Goal: Task Accomplishment & Management: Manage account settings

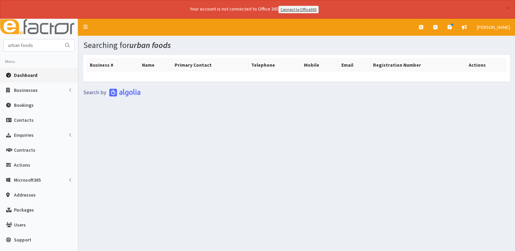
click at [29, 72] on span "Dashboard" at bounding box center [26, 75] width 24 height 6
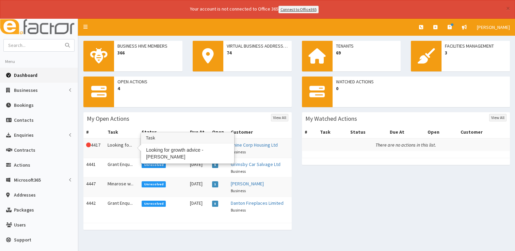
click at [121, 149] on td "Looking fo..." at bounding box center [122, 149] width 34 height 20
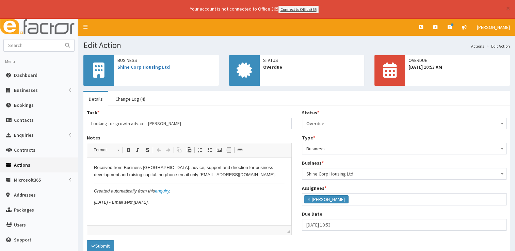
scroll to position [36, 0]
click at [175, 207] on html "Received from Business [GEOGRAPHIC_DATA]: advice, support and direction for bus…" at bounding box center [189, 186] width 204 height 56
click at [350, 123] on span "Overdue" at bounding box center [405, 124] width 196 height 10
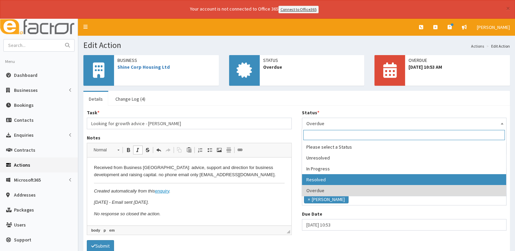
select select "3"
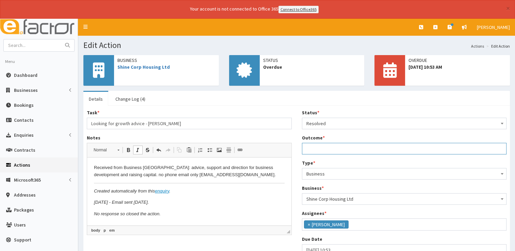
click at [315, 148] on input "Outcome *" at bounding box center [404, 149] width 205 height 12
type input "See notes."
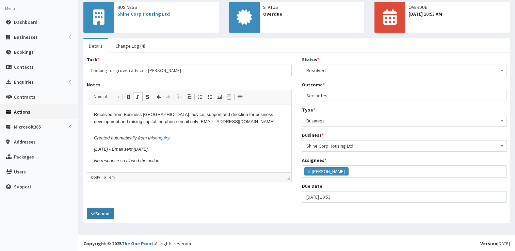
click at [101, 211] on button "Submit" at bounding box center [100, 214] width 27 height 12
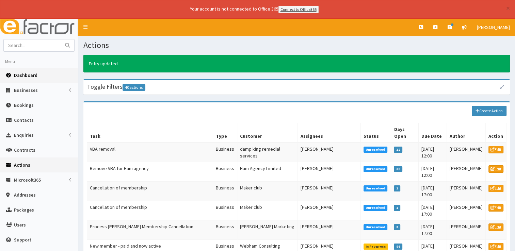
click at [29, 80] on link "Dashboard" at bounding box center [39, 75] width 78 height 15
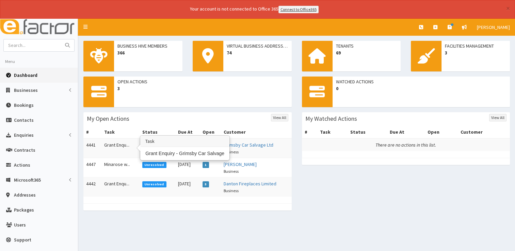
click at [120, 146] on td "Grant Enqu..." at bounding box center [120, 149] width 38 height 20
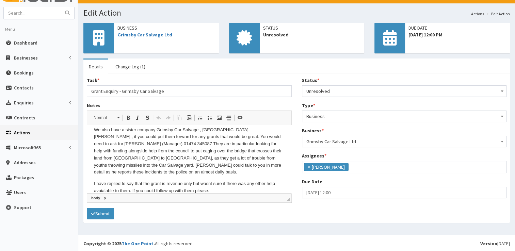
scroll to position [44, 0]
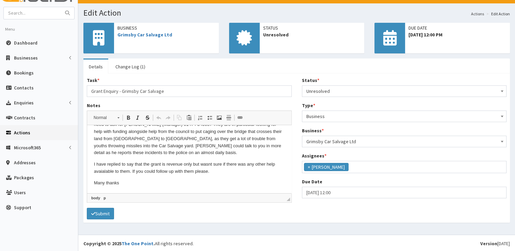
drag, startPoint x: 289, startPoint y: 156, endPoint x: 374, endPoint y: 324, distance: 188.1
click at [134, 182] on p "Many thanks" at bounding box center [189, 183] width 191 height 7
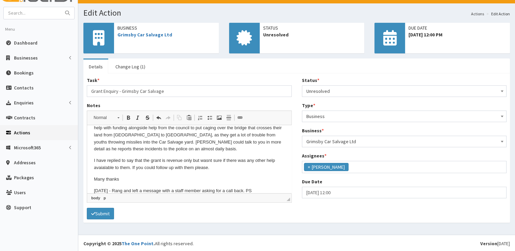
click at [356, 91] on span "Unresolved" at bounding box center [405, 92] width 196 height 10
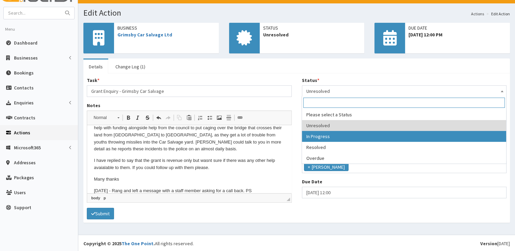
select select "2"
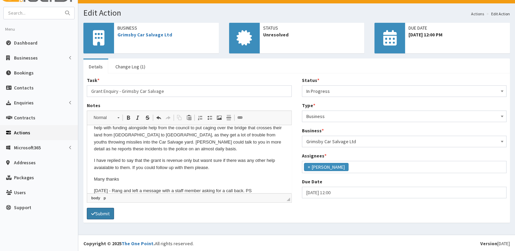
click at [94, 215] on button "Submit" at bounding box center [100, 214] width 27 height 12
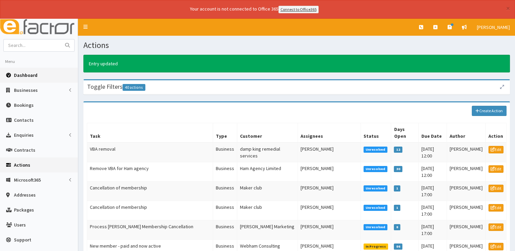
click at [21, 72] on span "Dashboard" at bounding box center [26, 75] width 24 height 6
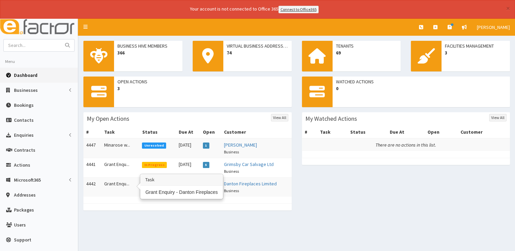
click at [110, 181] on td "Grant Enqu..." at bounding box center [120, 186] width 38 height 19
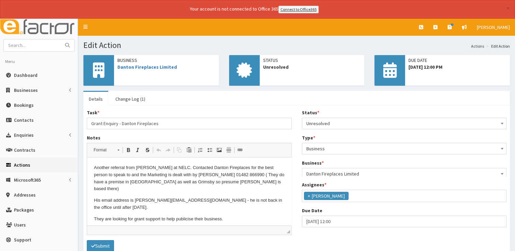
scroll to position [36, 0]
click at [237, 216] on p "They are looking for grant support to help publicise their business." at bounding box center [189, 219] width 191 height 7
click at [239, 216] on p "They are looking for grant support to help publicise their business./" at bounding box center [189, 219] width 191 height 7
click at [355, 126] on span "Unresolved" at bounding box center [405, 124] width 196 height 10
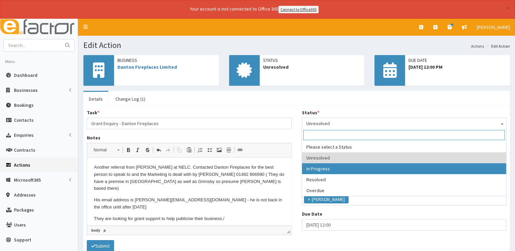
select select "2"
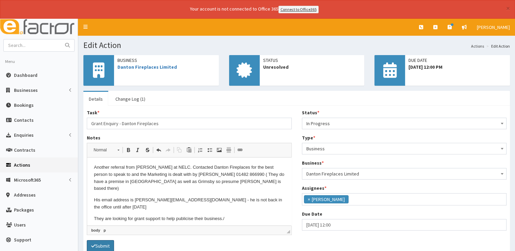
click at [105, 244] on button "Submit" at bounding box center [100, 246] width 27 height 12
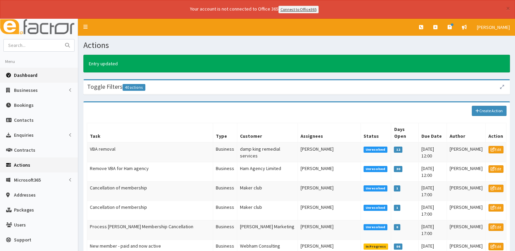
click at [18, 70] on link "Dashboard" at bounding box center [39, 75] width 78 height 15
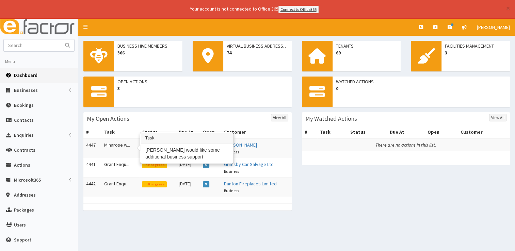
click at [109, 146] on td "Minarose w..." at bounding box center [120, 149] width 38 height 20
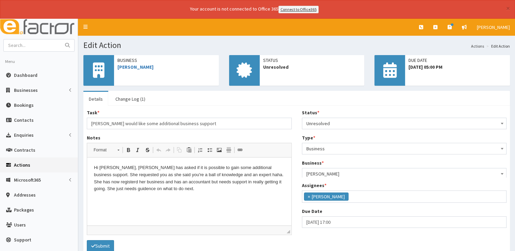
scroll to position [36, 0]
click at [128, 65] on link "[PERSON_NAME]" at bounding box center [136, 67] width 36 height 6
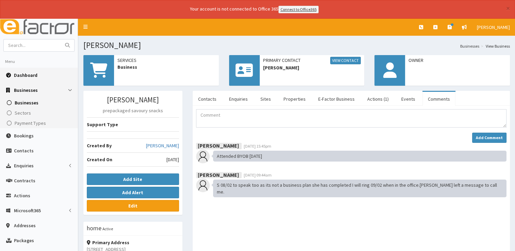
click at [20, 68] on link "Dashboard" at bounding box center [39, 75] width 78 height 15
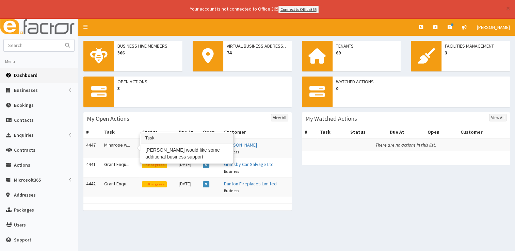
click at [103, 147] on td "Minarose w..." at bounding box center [120, 149] width 38 height 20
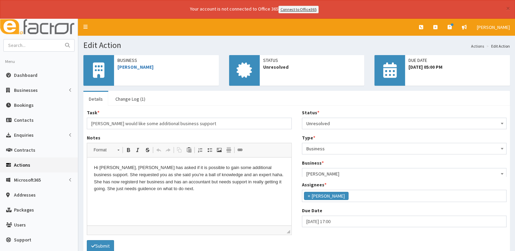
scroll to position [36, 0]
click at [174, 187] on p "Hi Paul, Minarose has asked if it is possible to gain some additional business …" at bounding box center [189, 179] width 191 height 28
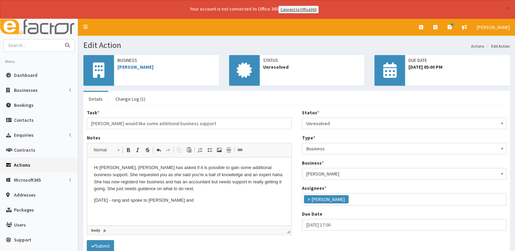
click at [20, 47] on input "text" at bounding box center [32, 46] width 57 height 12
type input "aevum"
click at [61, 40] on button "submit" at bounding box center [68, 46] width 14 height 12
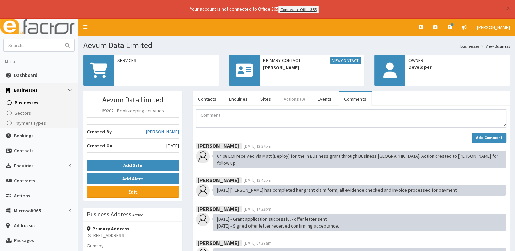
click at [290, 98] on link "Actions (0)" at bounding box center [294, 99] width 32 height 14
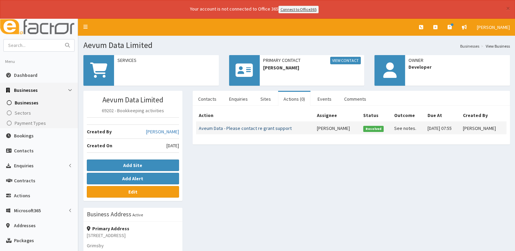
click at [254, 126] on link "Aveum Data - Please contact re grant support" at bounding box center [245, 128] width 93 height 6
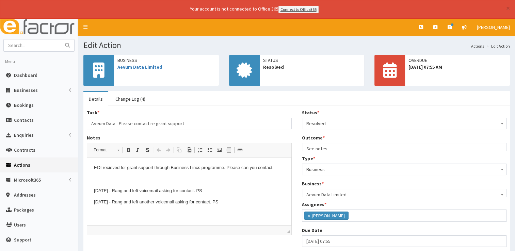
scroll to position [36, 0]
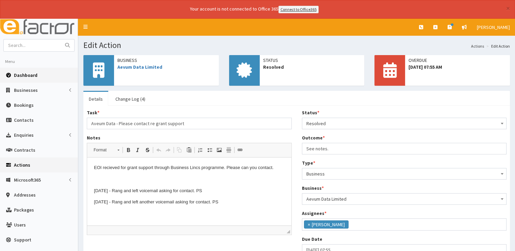
click at [18, 78] on link "Dashboard" at bounding box center [39, 75] width 78 height 15
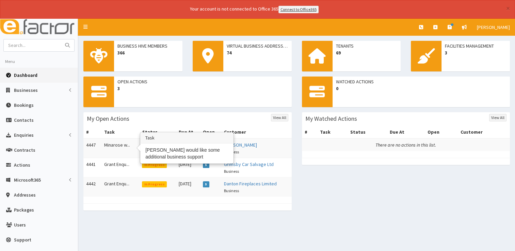
click at [113, 150] on td "Minarose w..." at bounding box center [120, 149] width 38 height 20
click at [106, 144] on td "Minarose w..." at bounding box center [120, 149] width 38 height 20
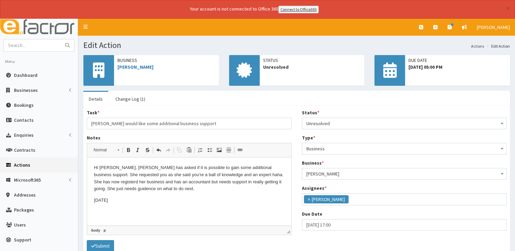
scroll to position [36, 0]
click at [352, 126] on span "Unresolved" at bounding box center [405, 124] width 196 height 10
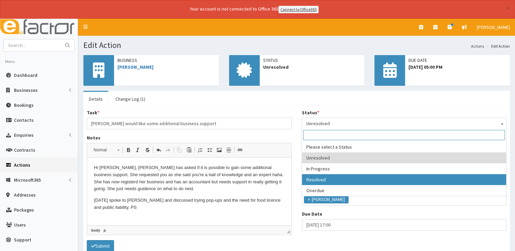
select select "3"
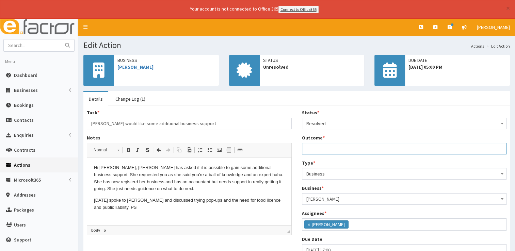
click at [316, 148] on input "Outcome *" at bounding box center [404, 149] width 205 height 12
type input "See notes."
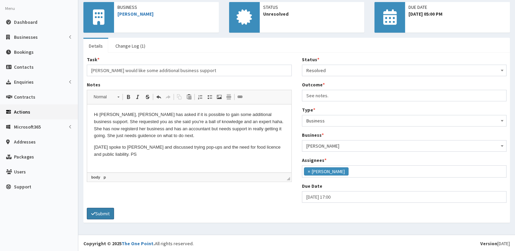
click at [100, 212] on button "Submit" at bounding box center [100, 214] width 27 height 12
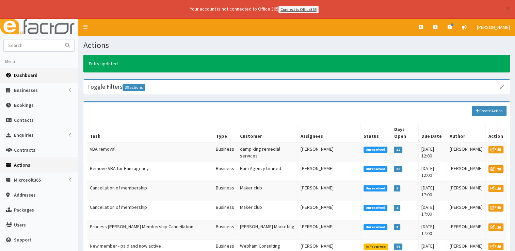
click at [31, 73] on span "Dashboard" at bounding box center [26, 75] width 24 height 6
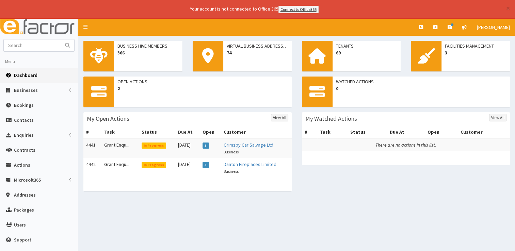
click at [31, 73] on span "Dashboard" at bounding box center [26, 75] width 24 height 6
